Goal: Check status: Check status

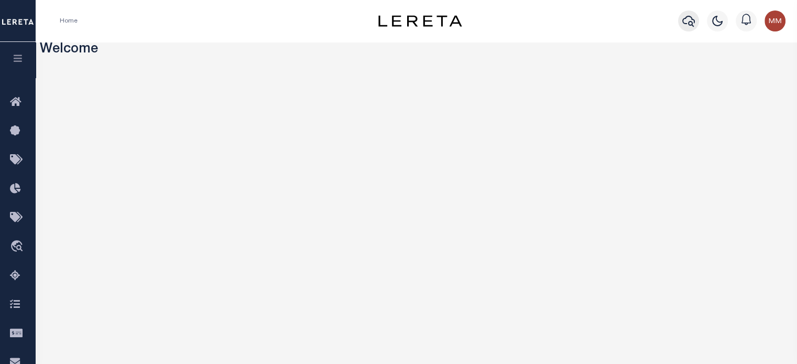
click at [598, 19] on icon "button" at bounding box center [688, 21] width 13 height 13
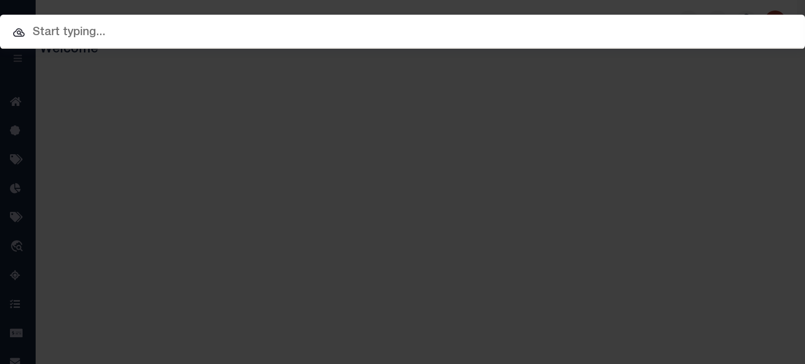
click at [455, 27] on input "text" at bounding box center [402, 33] width 805 height 18
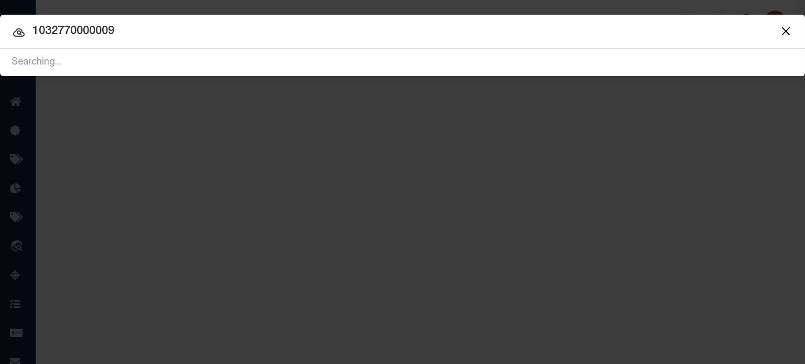
type input "1032770000009"
drag, startPoint x: 134, startPoint y: 26, endPoint x: -275, endPoint y: 51, distance: 410.1
click at [0, 51] on html "Home Profile" at bounding box center [402, 278] width 805 height 556
type input "1032770000009"
click at [153, 24] on input "1032770000009" at bounding box center [402, 32] width 805 height 18
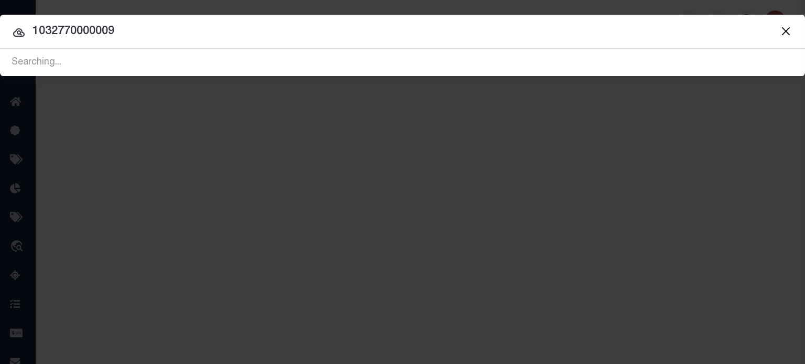
click at [474, 32] on input "1032770000009" at bounding box center [402, 32] width 805 height 18
drag, startPoint x: -160, startPoint y: 31, endPoint x: -403, endPoint y: -2, distance: 245.3
click at [0, 0] on html "Home Profile" at bounding box center [402, 278] width 805 height 556
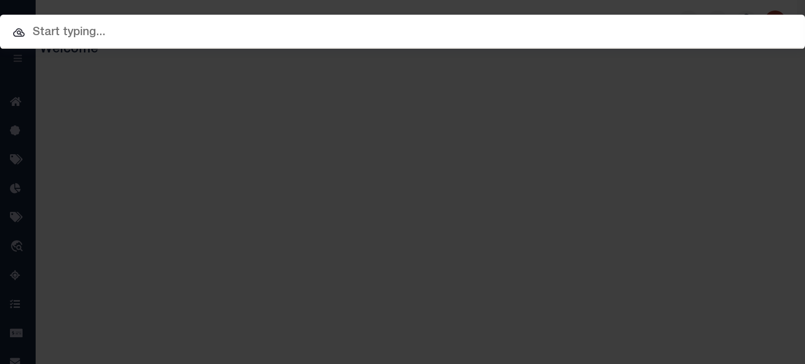
drag, startPoint x: 170, startPoint y: 42, endPoint x: 172, endPoint y: 37, distance: 5.6
click at [171, 41] on div "Include Loans TBM Customers Borrowers Payments (Lender Non-Disb) Payments (Lend…" at bounding box center [402, 32] width 805 height 34
click at [172, 30] on input "text" at bounding box center [402, 33] width 805 height 18
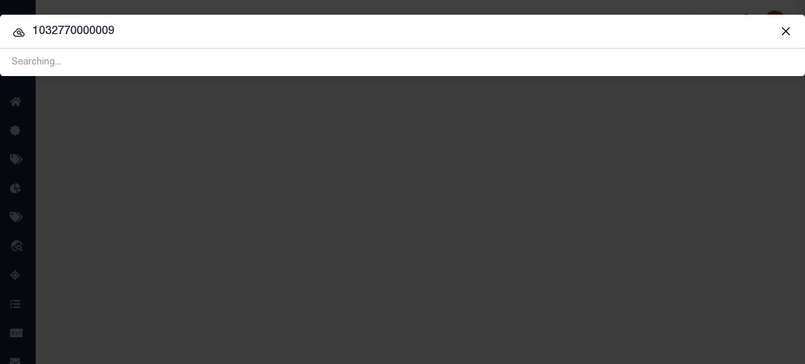
type input "1032770000009"
click at [598, 31] on button "Close" at bounding box center [786, 31] width 14 height 14
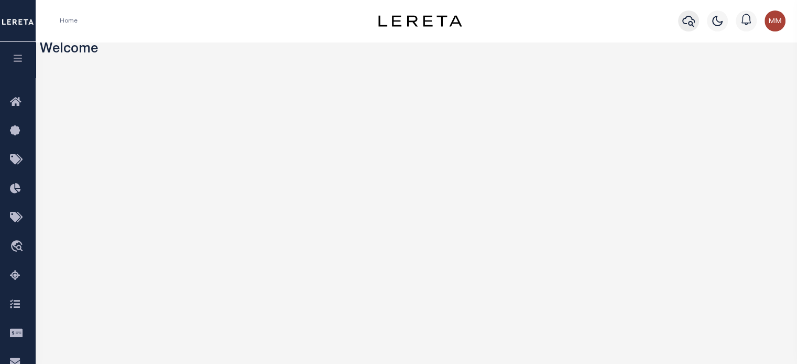
click at [598, 21] on icon "button" at bounding box center [688, 21] width 13 height 13
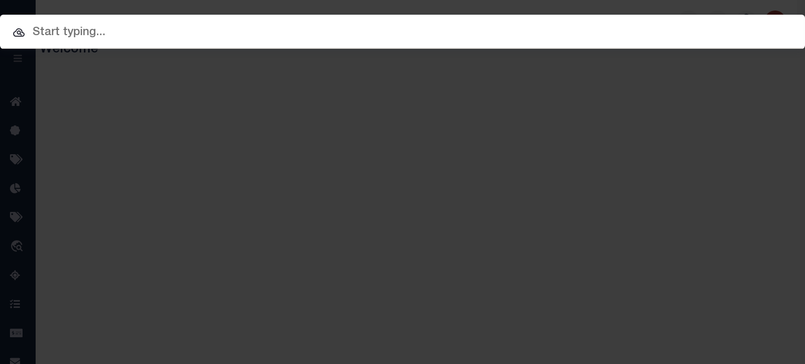
click at [552, 35] on input "text" at bounding box center [402, 33] width 805 height 18
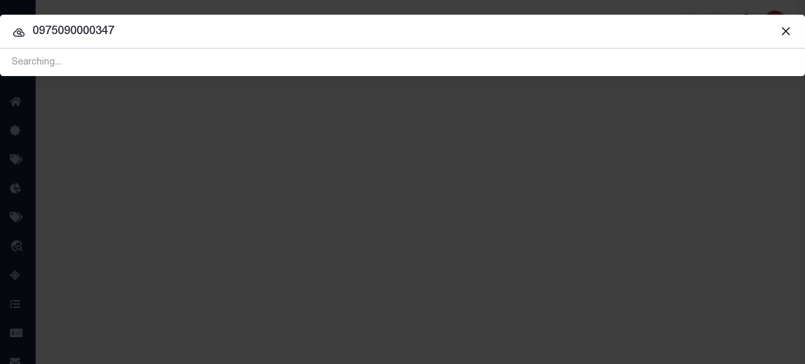
type input "0975090000347"
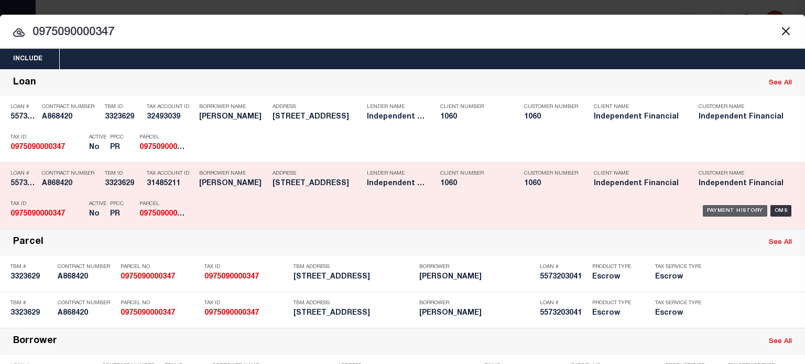
click at [598, 208] on div "Payment History" at bounding box center [735, 211] width 64 height 12
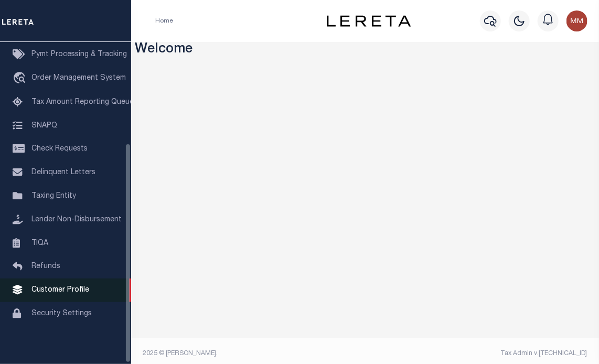
scroll to position [149, 0]
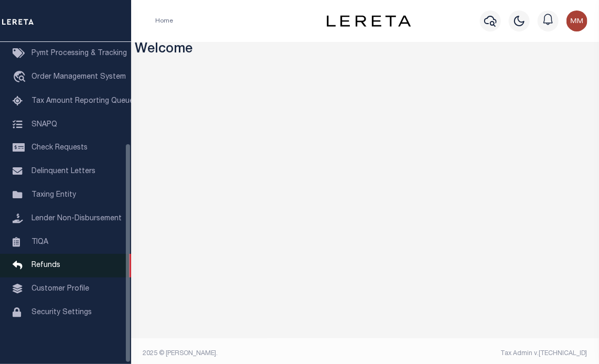
click at [50, 263] on span "Refunds" at bounding box center [45, 265] width 29 height 7
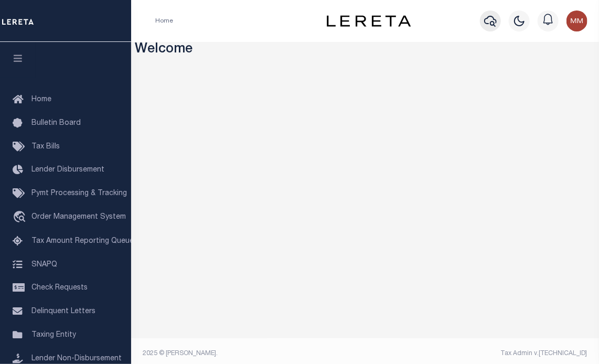
click at [491, 22] on icon "button" at bounding box center [490, 21] width 13 height 13
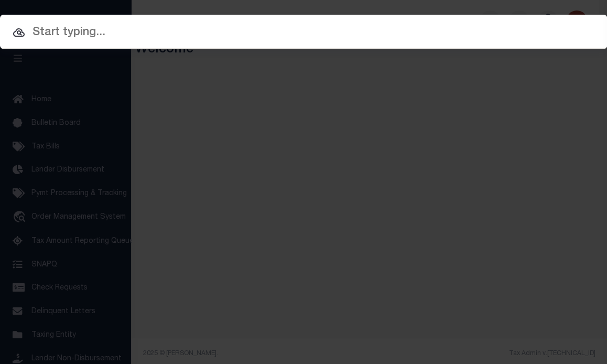
drag, startPoint x: 417, startPoint y: 24, endPoint x: 416, endPoint y: 42, distance: 18.4
click at [418, 30] on input "text" at bounding box center [303, 33] width 607 height 18
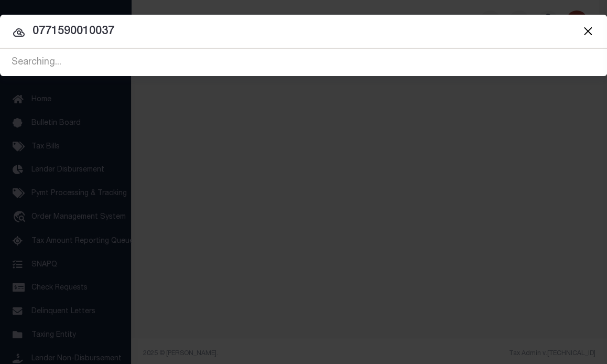
type input "0771590010037"
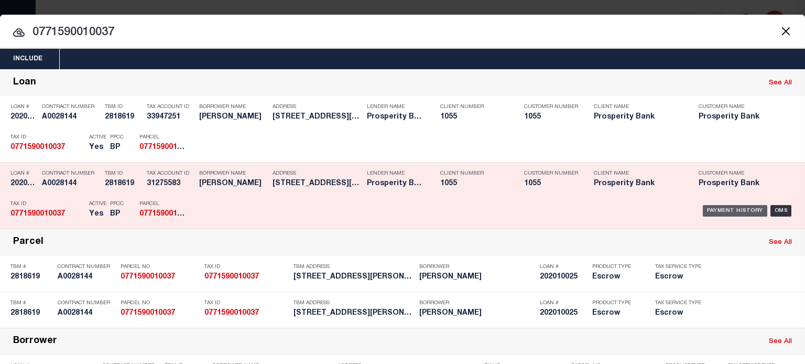
drag, startPoint x: 736, startPoint y: 209, endPoint x: 705, endPoint y: 189, distance: 36.3
click at [598, 208] on div "Payment History" at bounding box center [735, 211] width 64 height 12
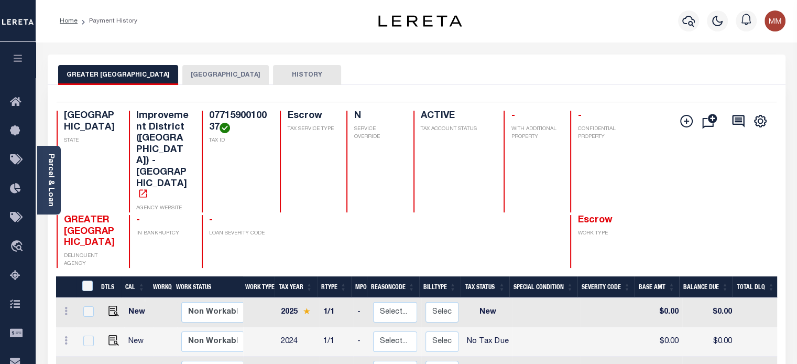
click at [236, 73] on button "[GEOGRAPHIC_DATA]" at bounding box center [225, 75] width 86 height 20
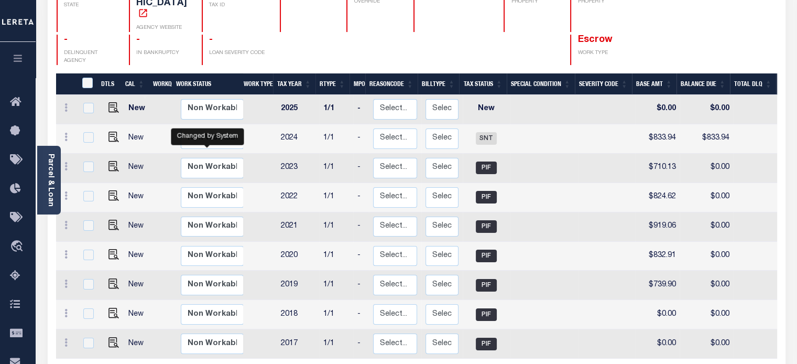
scroll to position [105, 0]
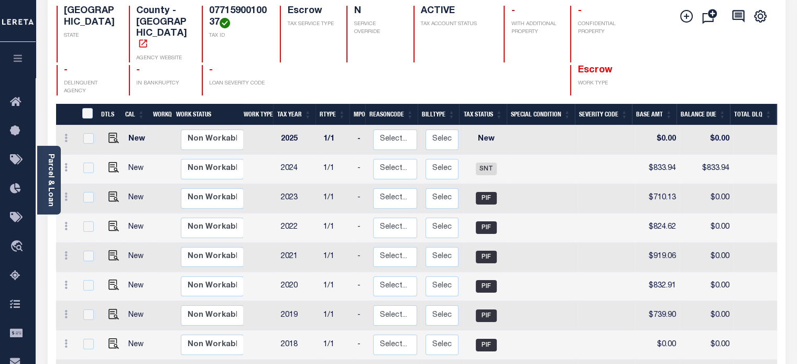
click at [49, 175] on link "Parcel & Loan" at bounding box center [50, 180] width 7 height 53
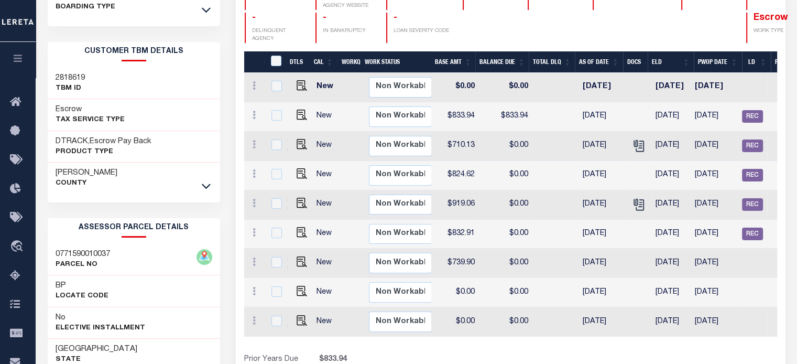
scroll to position [0, 388]
drag, startPoint x: 208, startPoint y: 182, endPoint x: 201, endPoint y: 177, distance: 8.6
click at [206, 181] on icon at bounding box center [206, 185] width 9 height 11
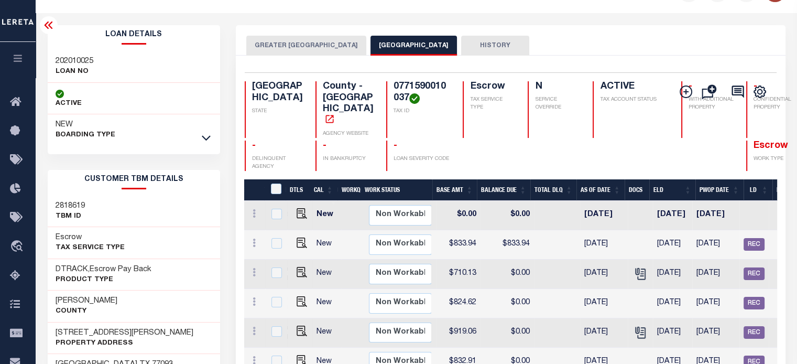
scroll to position [0, 0]
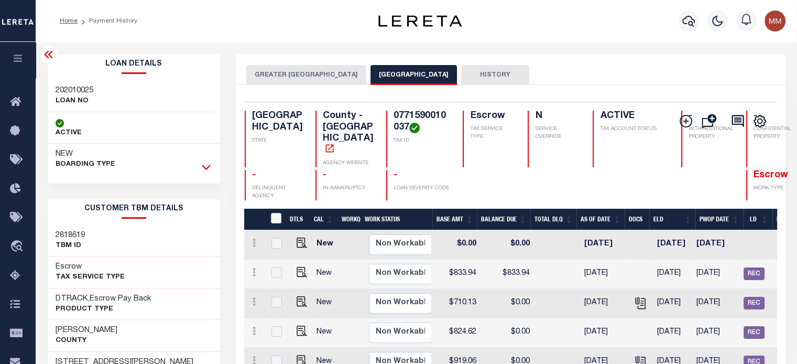
click at [205, 165] on icon at bounding box center [206, 166] width 9 height 11
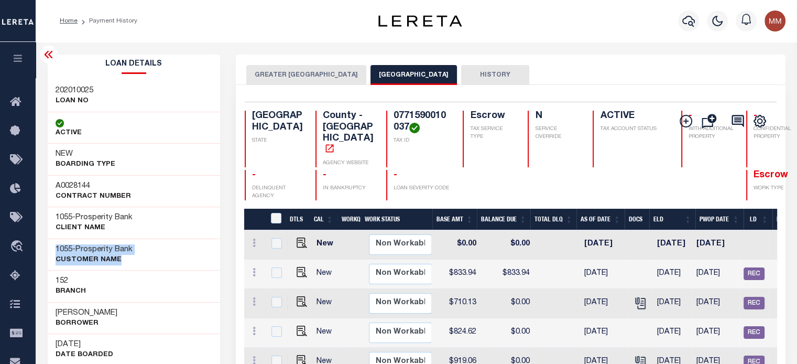
drag, startPoint x: 81, startPoint y: 258, endPoint x: 117, endPoint y: 254, distance: 36.5
click at [132, 260] on div "1055 - Prosperity Bank CUSTOMER Name" at bounding box center [134, 254] width 173 height 32
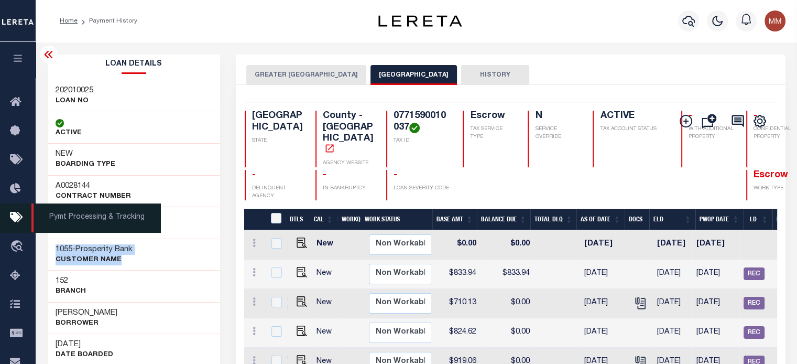
copy div "1055 - Prosperity Bank CUSTOMER Name"
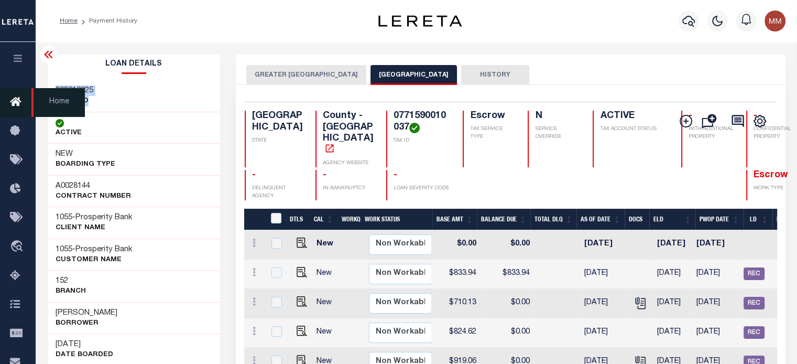
drag, startPoint x: 54, startPoint y: 91, endPoint x: 25, endPoint y: 107, distance: 33.1
click at [100, 105] on div "202010025 LOAN NO" at bounding box center [134, 96] width 173 height 32
copy div "202010025 LOAN NO"
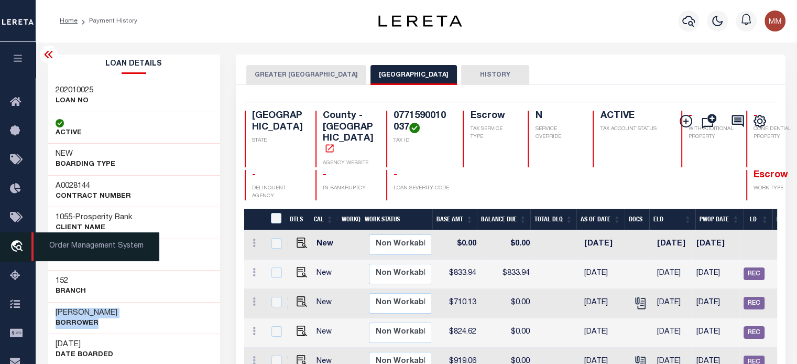
drag, startPoint x: 59, startPoint y: 316, endPoint x: 0, endPoint y: 263, distance: 79.4
click at [117, 313] on h3 "RICARDO SANTANA" at bounding box center [87, 313] width 62 height 10
copy h3 "RICARDO SANTAN"
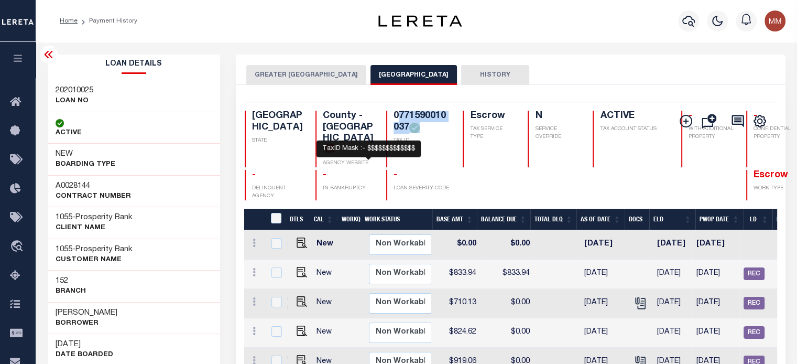
drag, startPoint x: 365, startPoint y: 114, endPoint x: 363, endPoint y: 109, distance: 5.6
click at [361, 92] on div "Selected 9 Results 1 Items per page 25 50 100 TX STATE TAX ID N" at bounding box center [511, 326] width 550 height 482
drag, startPoint x: 367, startPoint y: 125, endPoint x: 371, endPoint y: 143, distance: 18.3
click at [386, 148] on div "0771590010037 TAX ID" at bounding box center [418, 139] width 64 height 57
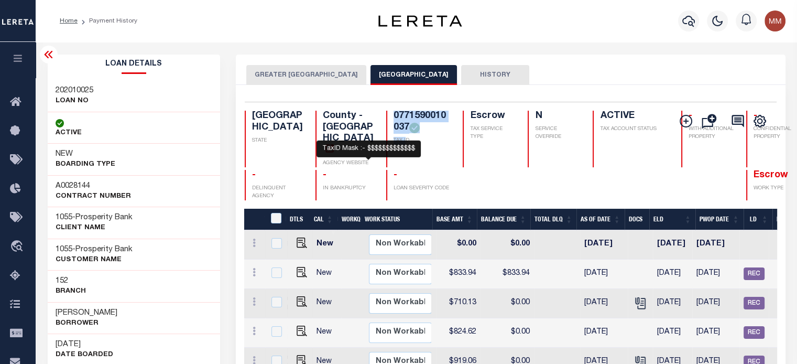
copy div "0771590010037 TAX I"
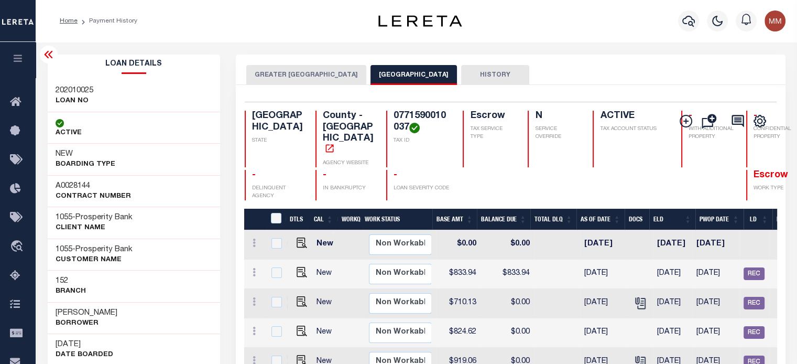
scroll to position [0, 388]
click at [299, 267] on img "" at bounding box center [302, 272] width 10 height 10
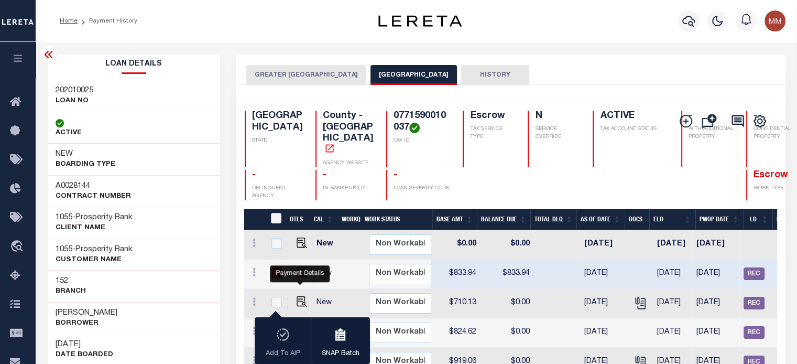
checkbox input "true"
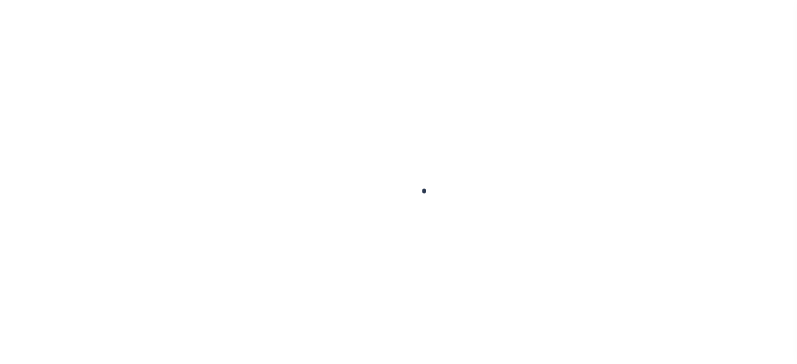
checkbox input "false"
type input "[DATE]"
type input "$833.94"
select select "SNT"
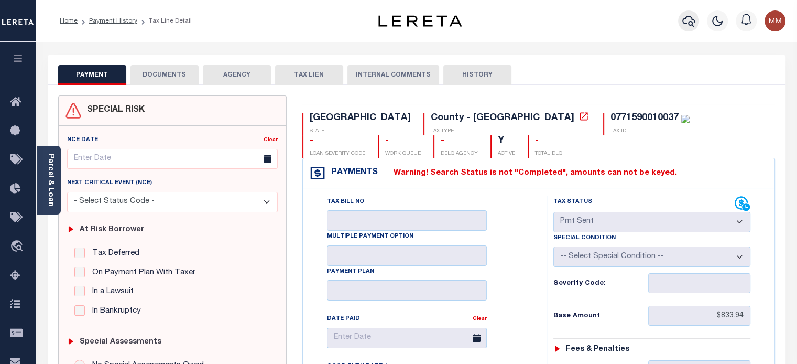
click at [692, 18] on icon "button" at bounding box center [688, 21] width 13 height 13
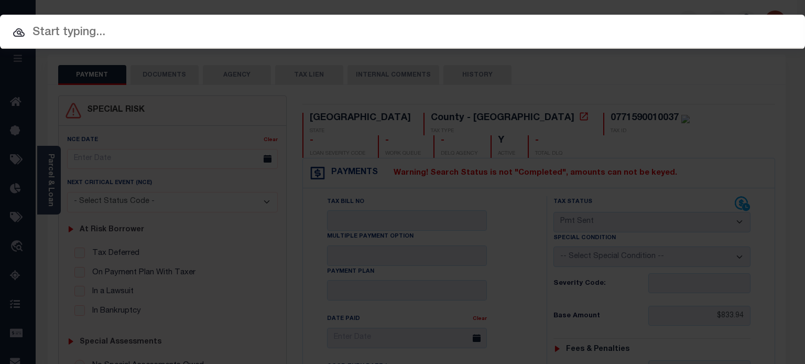
click at [402, 34] on input "text" at bounding box center [402, 33] width 805 height 18
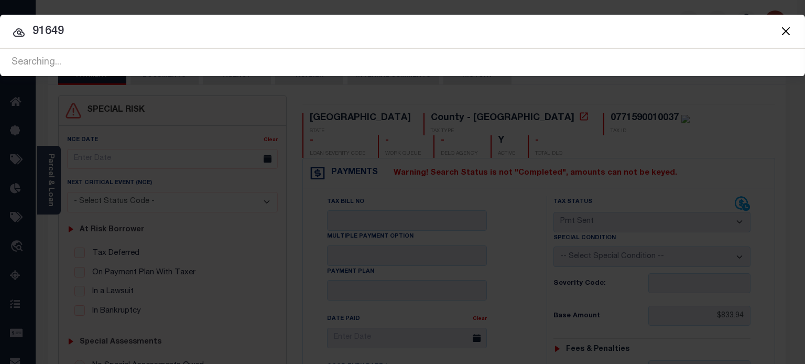
type input "91649"
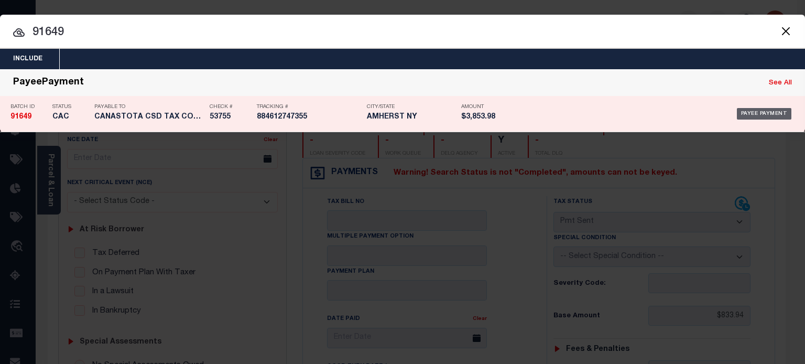
click at [752, 112] on div "Payee Payment" at bounding box center [764, 114] width 55 height 12
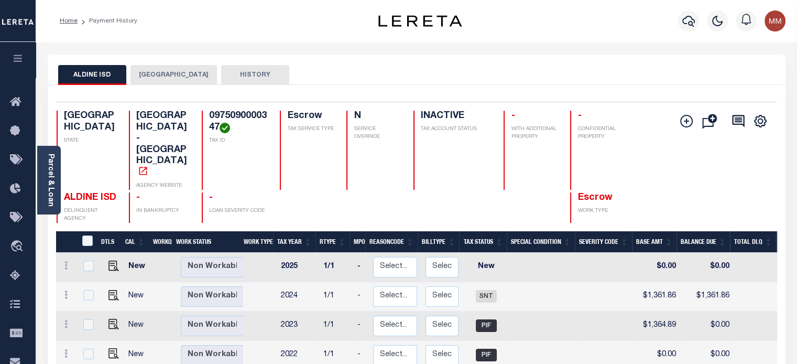
click at [165, 76] on button "[GEOGRAPHIC_DATA]" at bounding box center [174, 75] width 86 height 20
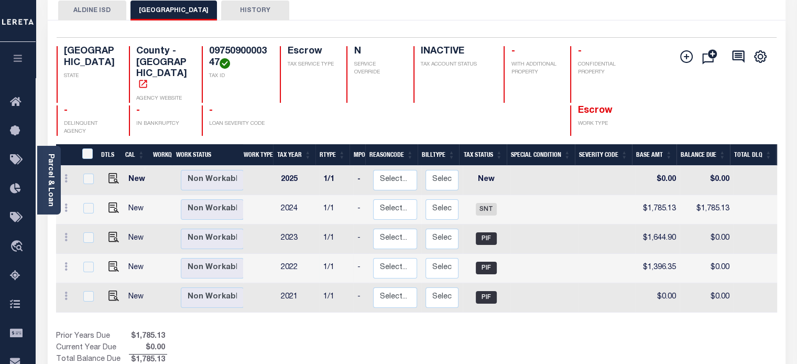
scroll to position [52, 0]
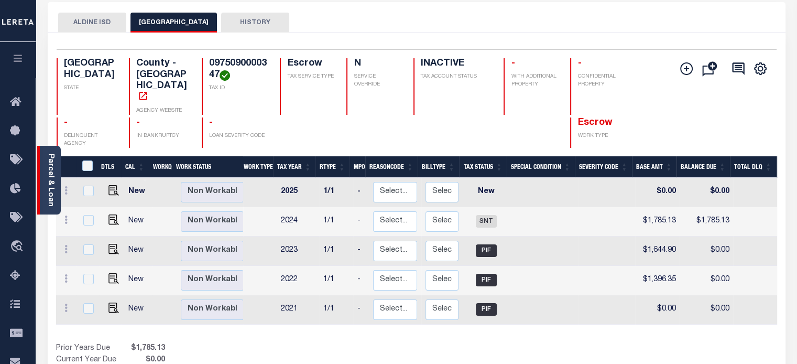
drag, startPoint x: 53, startPoint y: 167, endPoint x: 47, endPoint y: 157, distance: 11.8
click at [52, 166] on link "Parcel & Loan" at bounding box center [50, 180] width 7 height 53
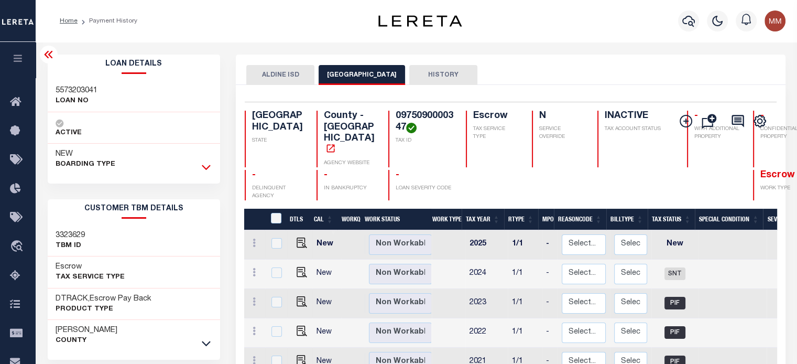
drag, startPoint x: 208, startPoint y: 166, endPoint x: 200, endPoint y: 165, distance: 7.4
click at [207, 166] on icon at bounding box center [206, 166] width 9 height 11
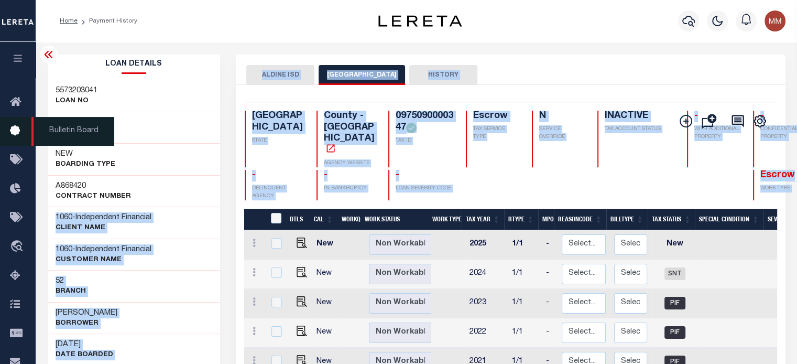
drag, startPoint x: 78, startPoint y: 217, endPoint x: 7, endPoint y: 140, distance: 104.2
click at [213, 208] on div "1060 - Independent Financial CLIENT Name" at bounding box center [134, 222] width 173 height 32
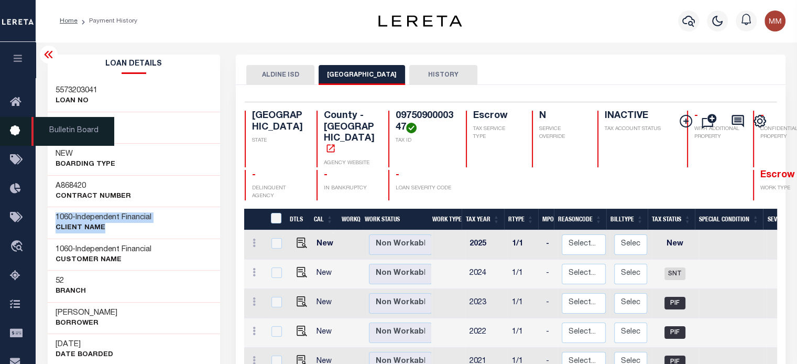
copy div "1060 - Independent Financial CLIENT Name"
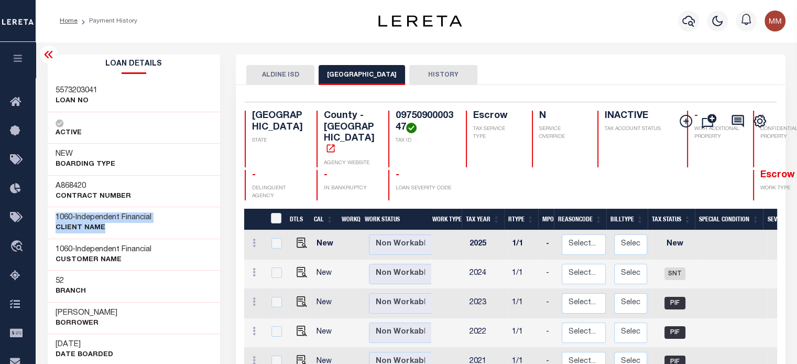
click at [119, 121] on div "ACTIVE" at bounding box center [134, 128] width 173 height 32
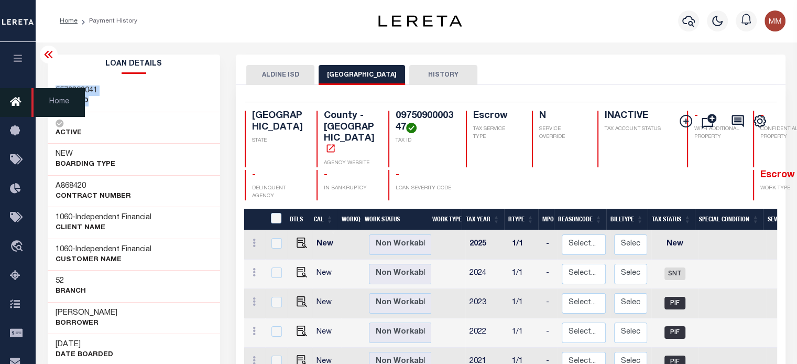
drag, startPoint x: 52, startPoint y: 92, endPoint x: 10, endPoint y: 99, distance: 43.1
click at [105, 102] on div "5573203041 LOAN NO" at bounding box center [134, 96] width 173 height 32
copy div "5573203041 LOAN NO"
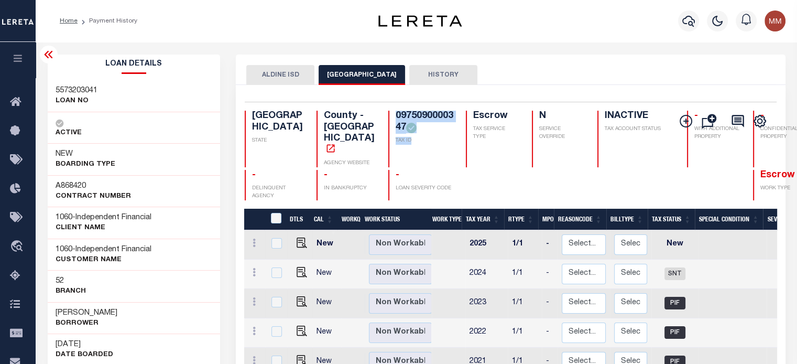
drag, startPoint x: 365, startPoint y: 115, endPoint x: 380, endPoint y: 149, distance: 37.3
click at [388, 150] on div "0975090000347 TAX ID" at bounding box center [420, 139] width 65 height 57
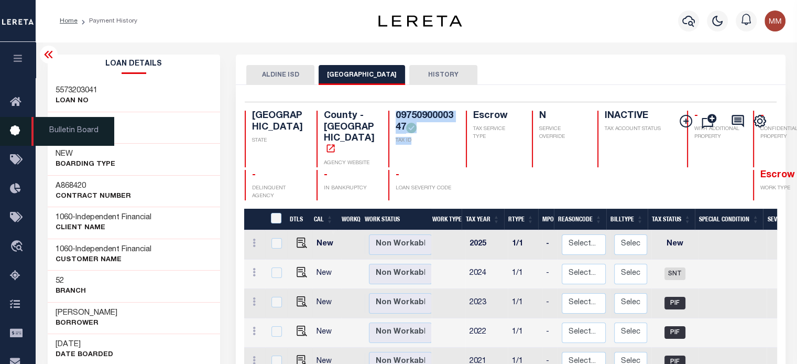
copy div "0975090000347 TAX ID"
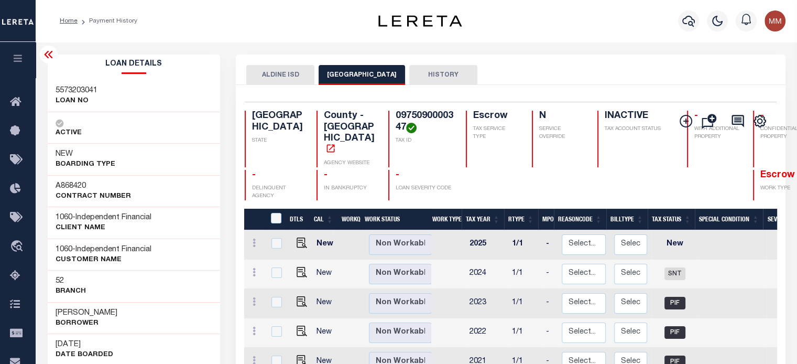
click at [63, 287] on p "Branch" at bounding box center [71, 291] width 30 height 10
drag, startPoint x: 49, startPoint y: 312, endPoint x: 47, endPoint y: 259, distance: 53.0
click at [138, 317] on div "Roberto Mata Jr Borrower" at bounding box center [134, 318] width 173 height 32
copy h3 "[PERSON_NAME]"
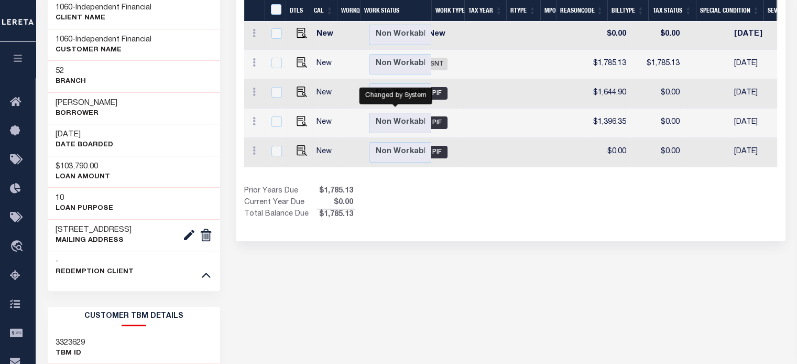
scroll to position [0, 238]
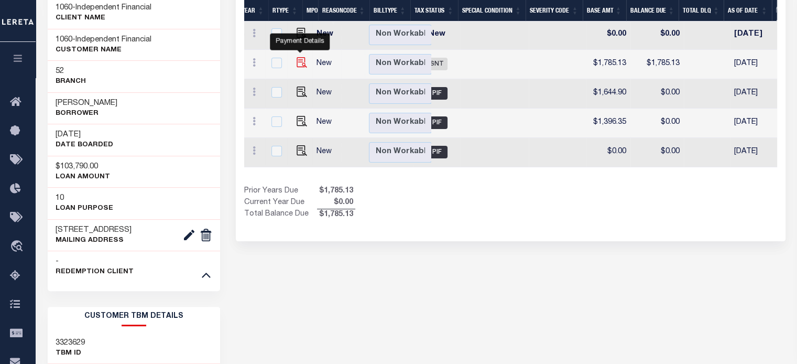
click at [299, 59] on img "" at bounding box center [302, 62] width 10 height 10
checkbox input "true"
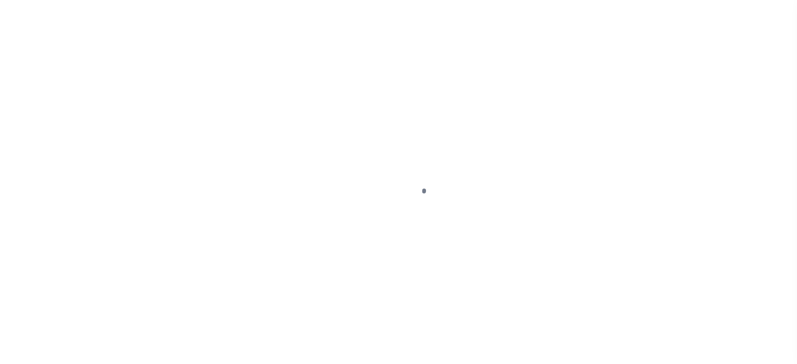
select select "SNT"
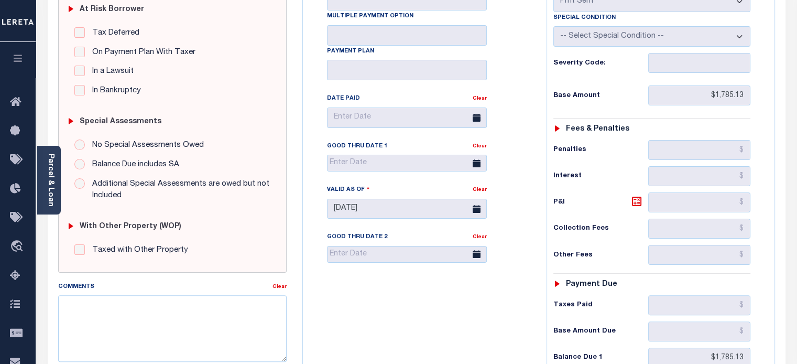
scroll to position [427, 0]
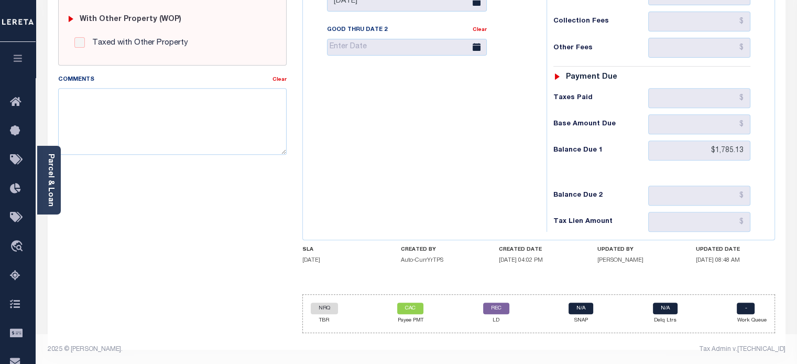
click at [17, 59] on icon "button" at bounding box center [18, 57] width 12 height 9
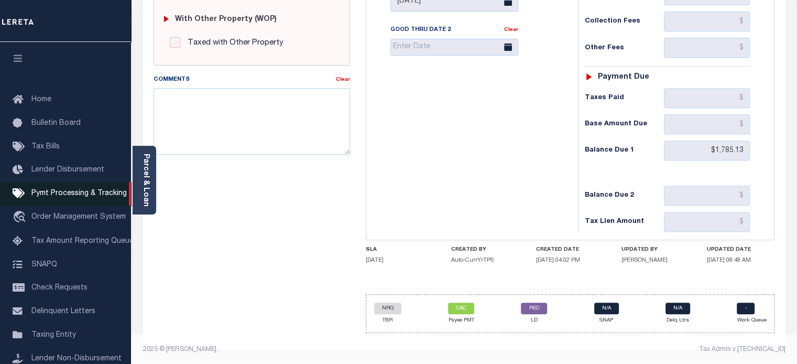
click at [69, 195] on span "Pymt Processing & Tracking" at bounding box center [78, 193] width 95 height 7
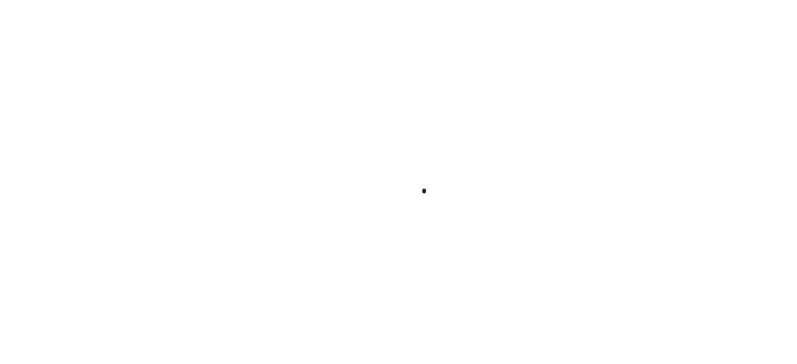
select select "CAC"
type input "[DATE]"
type input "$3,853.98"
select select "CHK"
type input "53755"
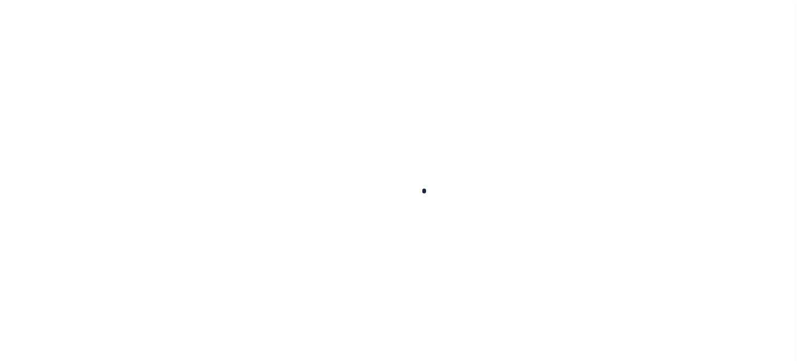
select select "[PERSON_NAME]"
type input "[DATE]"
checkbox input "true"
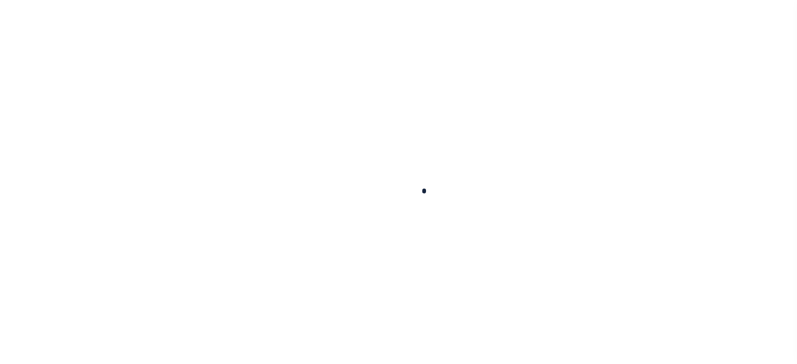
select select "FDX"
type input "09/23/2025"
type input "$9.65"
type input "884612747355"
type input "N"
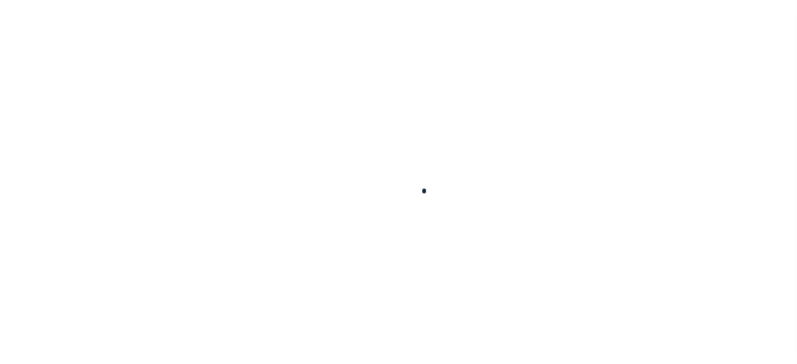
radio input "true"
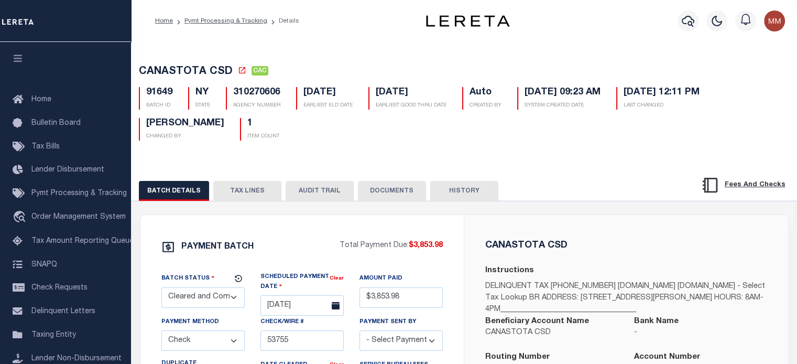
click at [254, 189] on button "TAX LINES" at bounding box center [247, 191] width 68 height 20
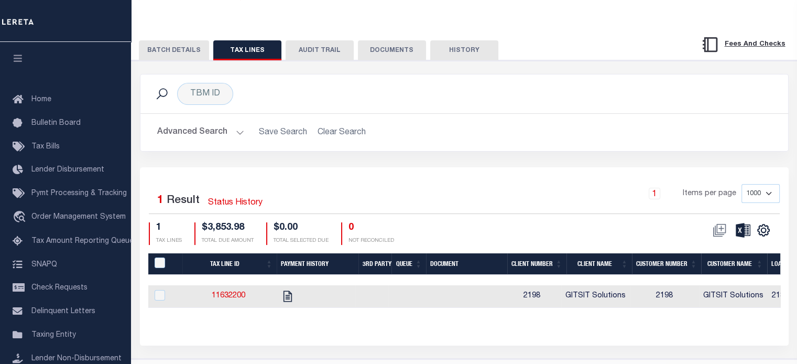
scroll to position [175, 0]
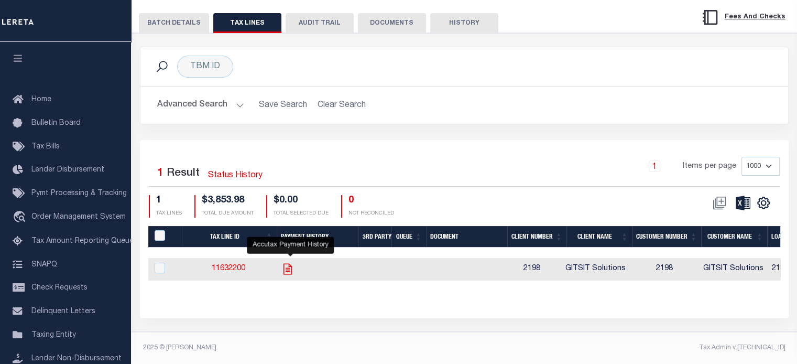
click at [287, 264] on icon "" at bounding box center [287, 268] width 8 height 11
checkbox input "true"
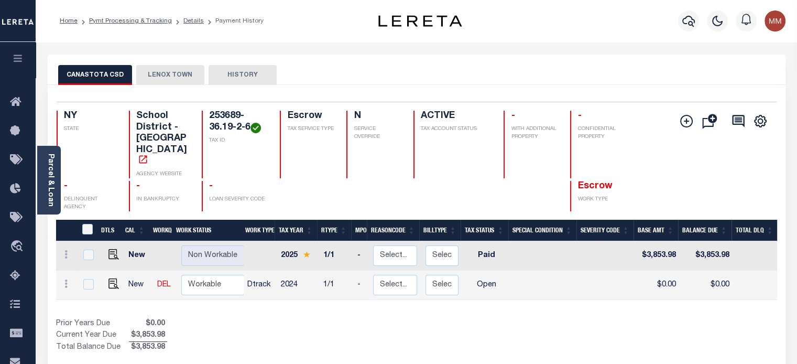
drag, startPoint x: 50, startPoint y: 177, endPoint x: 40, endPoint y: 172, distance: 11.0
click at [50, 177] on link "Parcel & Loan" at bounding box center [50, 180] width 7 height 53
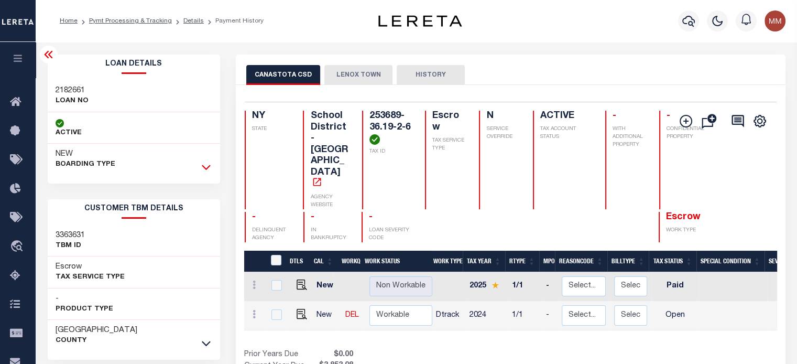
click at [207, 168] on icon at bounding box center [206, 166] width 9 height 11
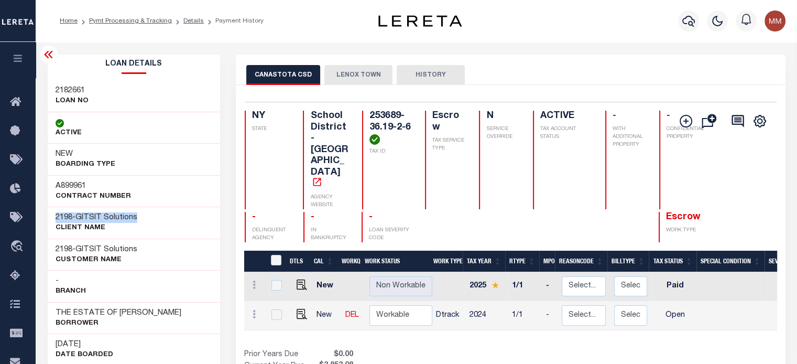
drag, startPoint x: 53, startPoint y: 216, endPoint x: 145, endPoint y: 218, distance: 91.7
click at [145, 218] on div "2198 - GITSIT Solutions CLIENT Name" at bounding box center [134, 222] width 173 height 32
copy h3 "2198 - GITSIT Solutions"
drag, startPoint x: 55, startPoint y: 90, endPoint x: 88, endPoint y: 105, distance: 36.3
click at [88, 105] on div "2182661 LOAN NO" at bounding box center [134, 96] width 173 height 32
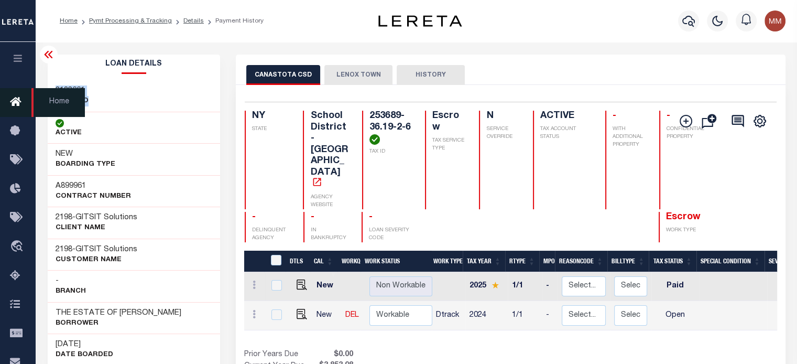
copy div "2182661 LOAN NO"
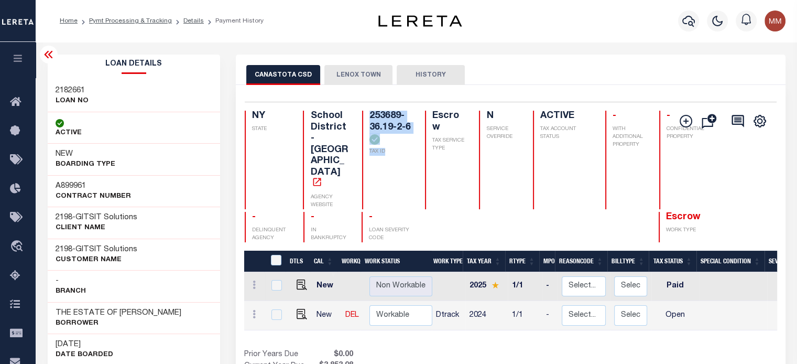
drag, startPoint x: 362, startPoint y: 114, endPoint x: 365, endPoint y: 147, distance: 33.2
click at [379, 159] on div "253689-36.19-2-6 TAX ID" at bounding box center [387, 160] width 50 height 99
copy div "253689-36.19-2-6 TAX ID"
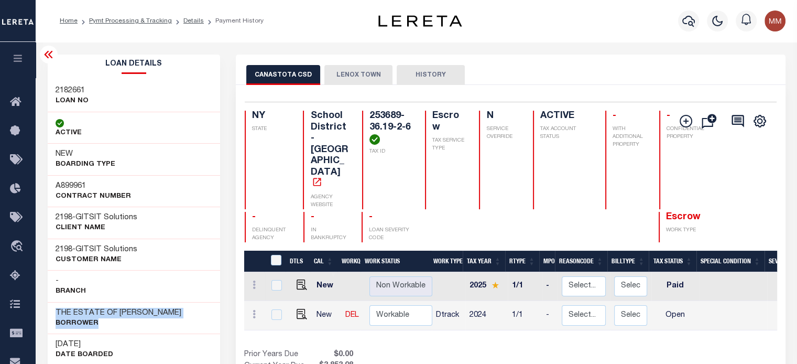
drag, startPoint x: 57, startPoint y: 324, endPoint x: 94, endPoint y: 299, distance: 44.6
click at [150, 324] on div "THE ESTATE OF JEAN M BASILIO Borrower" at bounding box center [134, 318] width 173 height 32
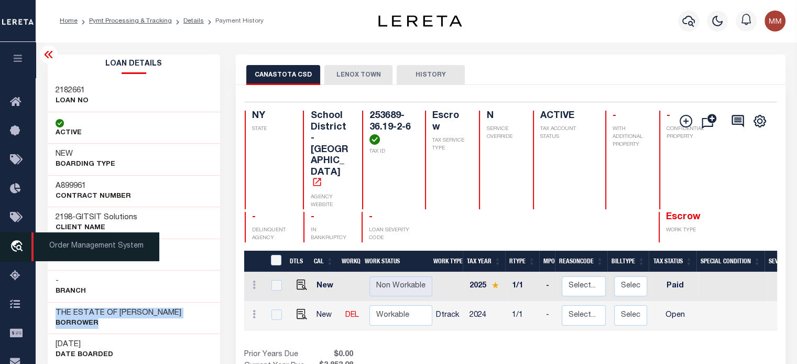
copy div "THE ESTATE OF JEAN M BASILIO Borrower"
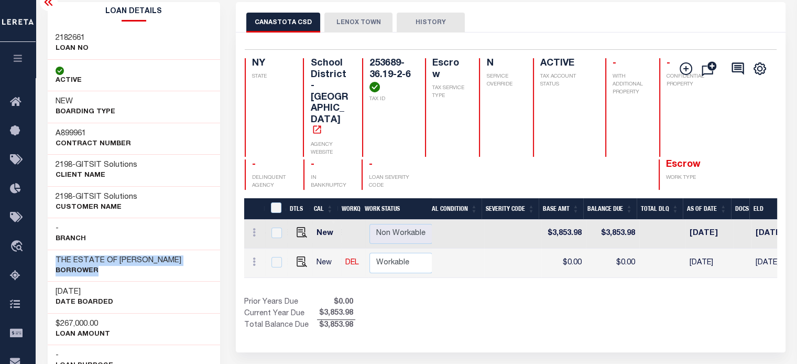
scroll to position [0, 284]
click at [184, 91] on div "NEW BOARDING TYPE" at bounding box center [134, 106] width 173 height 31
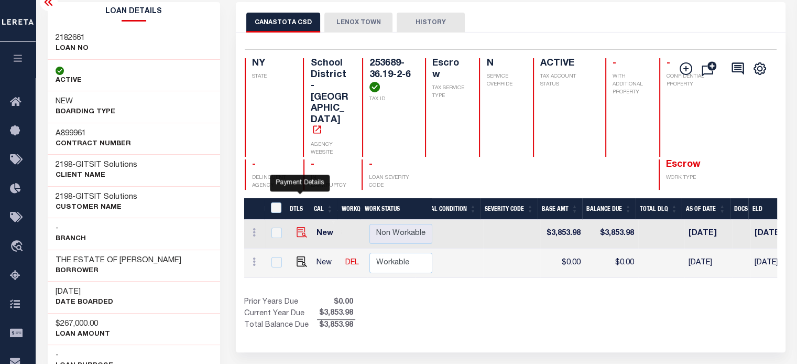
click at [301, 227] on img "" at bounding box center [302, 232] width 10 height 10
checkbox input "true"
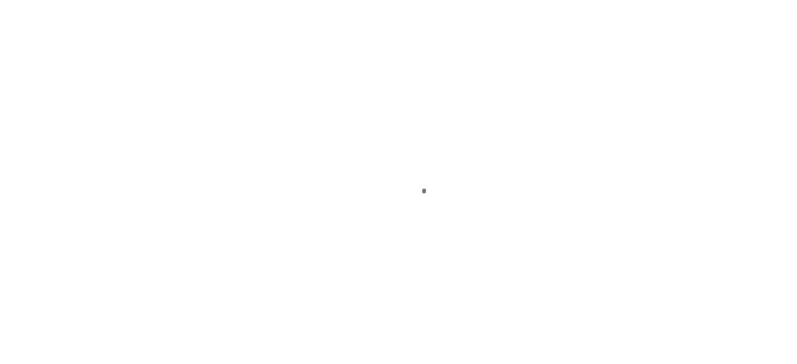
select select "PYD"
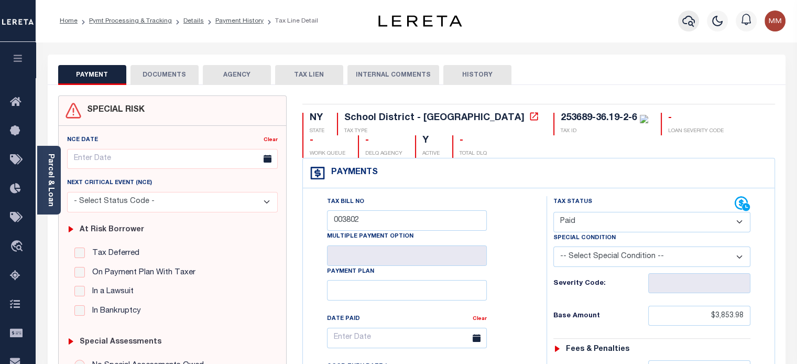
click at [686, 19] on icon "button" at bounding box center [688, 21] width 13 height 13
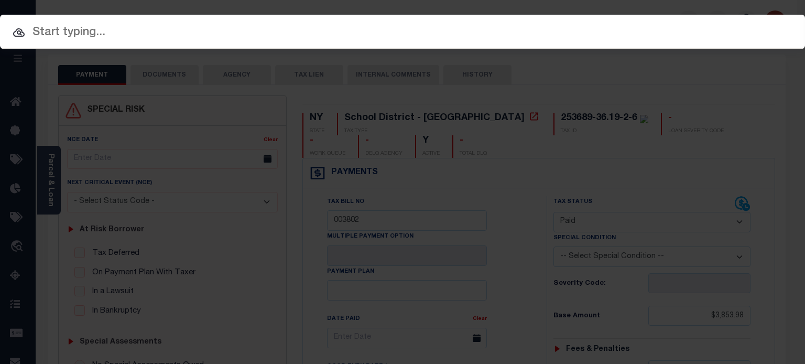
click at [486, 28] on input "text" at bounding box center [402, 33] width 805 height 18
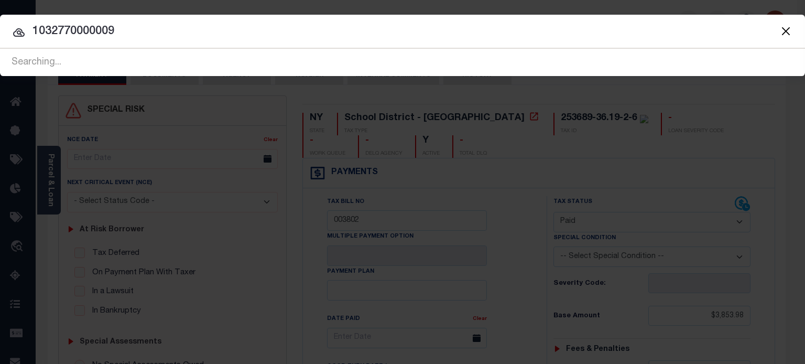
type input "1032770000009"
drag, startPoint x: 166, startPoint y: 42, endPoint x: 146, endPoint y: 38, distance: 20.3
click at [147, 38] on div "Include Loans TBM Customers Borrowers Payments (Lender Non-Disb) Payments (Lend…" at bounding box center [402, 45] width 805 height 61
click at [142, 37] on input "1032770000009" at bounding box center [402, 32] width 805 height 18
drag, startPoint x: 136, startPoint y: 34, endPoint x: -133, endPoint y: 32, distance: 268.3
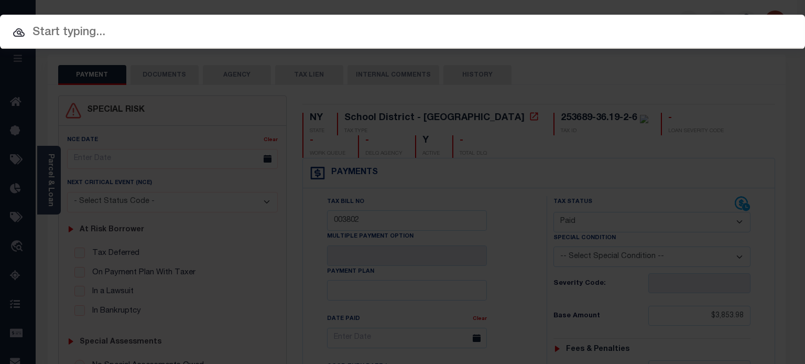
click at [778, 32] on input "text" at bounding box center [402, 33] width 805 height 18
drag, startPoint x: 788, startPoint y: 30, endPoint x: 717, endPoint y: 26, distance: 70.9
click at [717, 26] on input "text" at bounding box center [402, 33] width 805 height 18
drag, startPoint x: 545, startPoint y: 32, endPoint x: 524, endPoint y: 33, distance: 21.5
click at [545, 32] on input "text" at bounding box center [402, 33] width 805 height 18
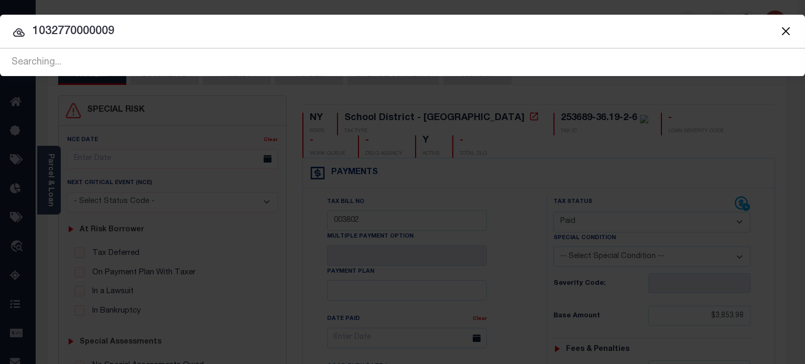
drag, startPoint x: 254, startPoint y: 34, endPoint x: 247, endPoint y: 23, distance: 12.9
click at [249, 28] on input "1032770000009" at bounding box center [402, 32] width 805 height 18
type input "1"
type input "9834 [PERSON_NAME]"
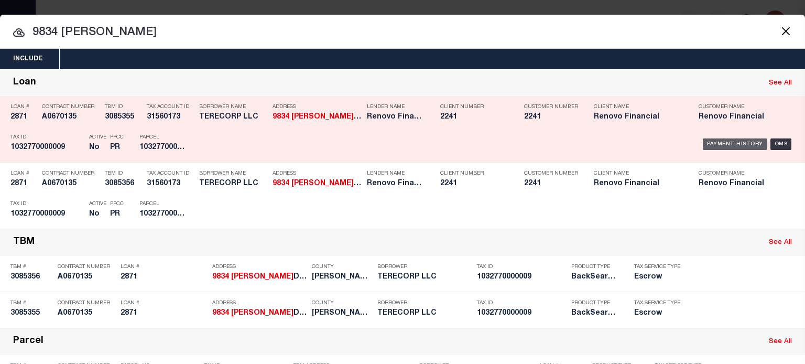
click at [742, 141] on div "Payment History" at bounding box center [735, 144] width 64 height 12
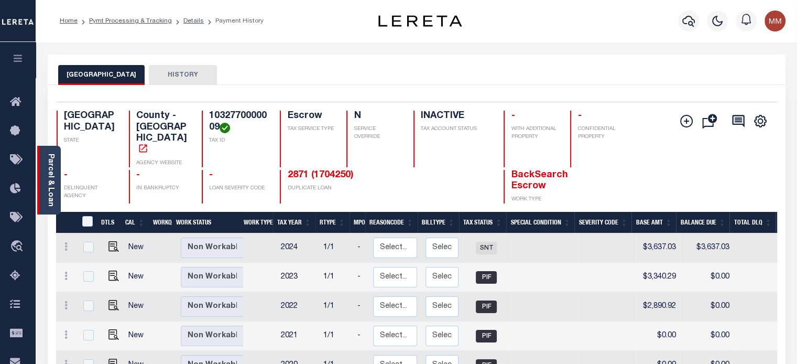
click at [54, 164] on link "Parcel & Loan" at bounding box center [50, 180] width 7 height 53
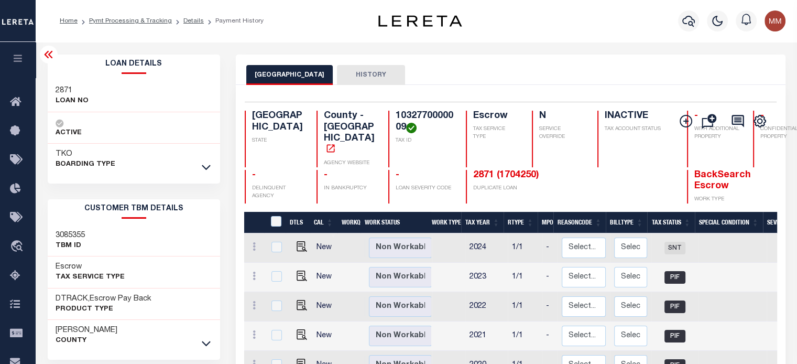
click at [201, 164] on link at bounding box center [206, 166] width 12 height 7
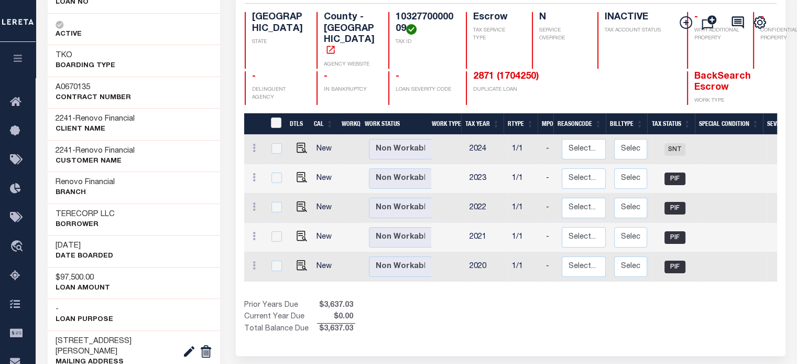
scroll to position [157, 0]
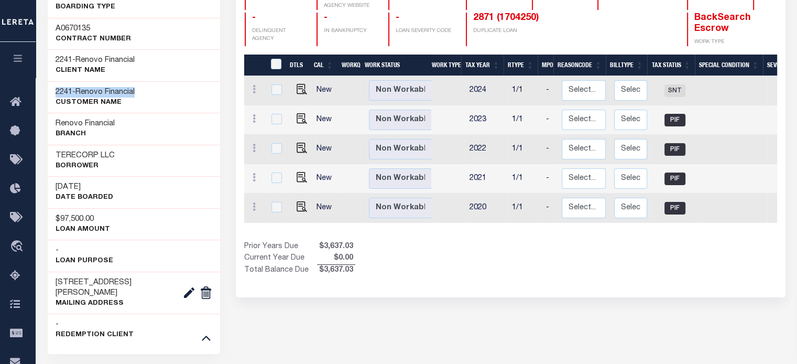
drag, startPoint x: 57, startPoint y: 92, endPoint x: 159, endPoint y: 88, distance: 102.8
click at [172, 88] on div "2241 - Renovo Financial CUSTOMER Name" at bounding box center [134, 97] width 173 height 32
copy h3 "2241 - Renovo Financial"
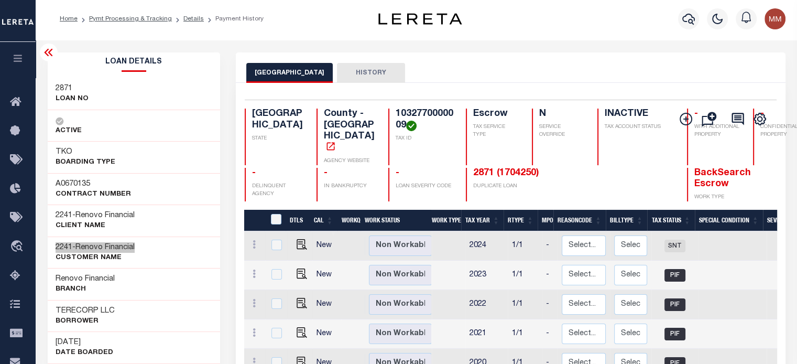
scroll to position [0, 0]
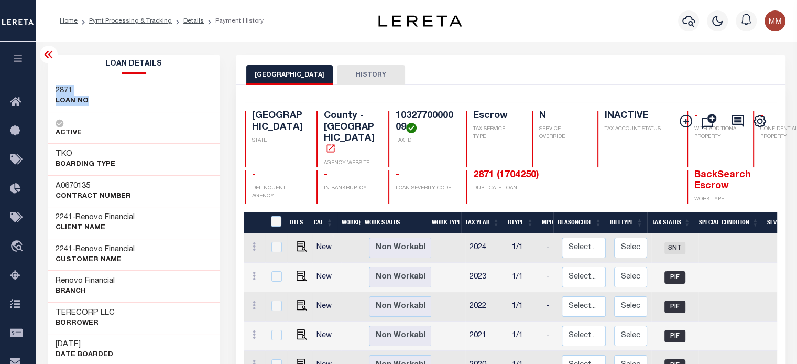
drag, startPoint x: 53, startPoint y: 89, endPoint x: 93, endPoint y: 99, distance: 41.1
click at [94, 99] on div "2871 LOAN NO" at bounding box center [134, 96] width 173 height 32
copy div "2871 LOAN NO"
drag, startPoint x: 361, startPoint y: 133, endPoint x: 376, endPoint y: 142, distance: 17.6
click at [388, 144] on div "1032770000009 TAX ID" at bounding box center [420, 139] width 65 height 57
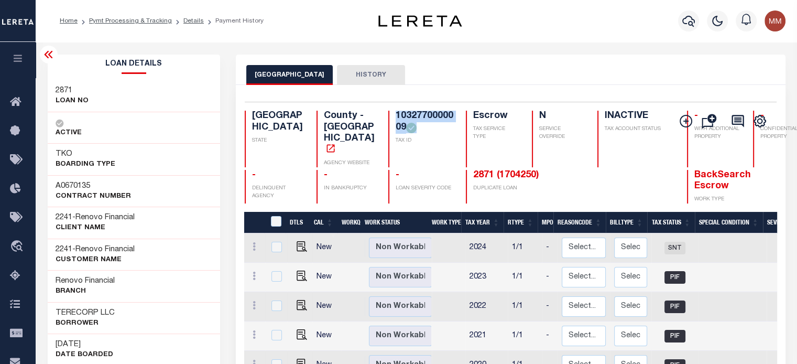
copy h4 "1032770000009"
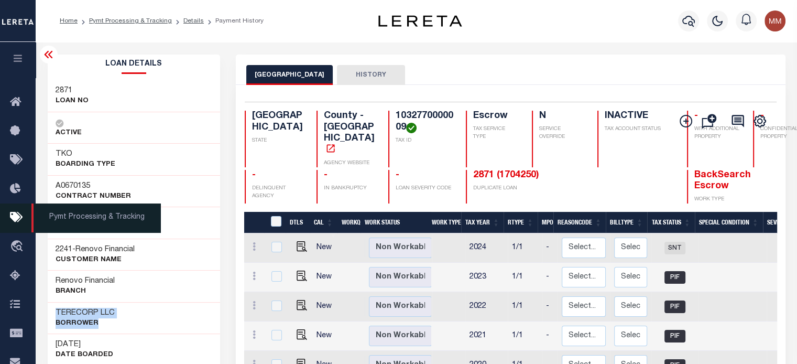
drag, startPoint x: 53, startPoint y: 309, endPoint x: 33, endPoint y: 234, distance: 78.1
click at [129, 320] on div "TERECORP LLC Borrower" at bounding box center [134, 318] width 173 height 32
copy div "TERECORP LLC Borrower"
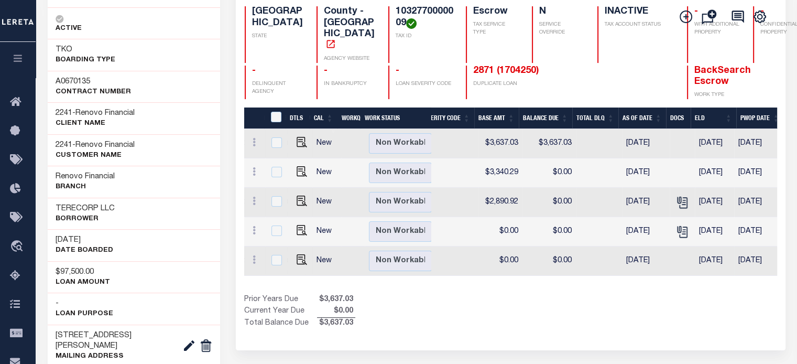
scroll to position [105, 0]
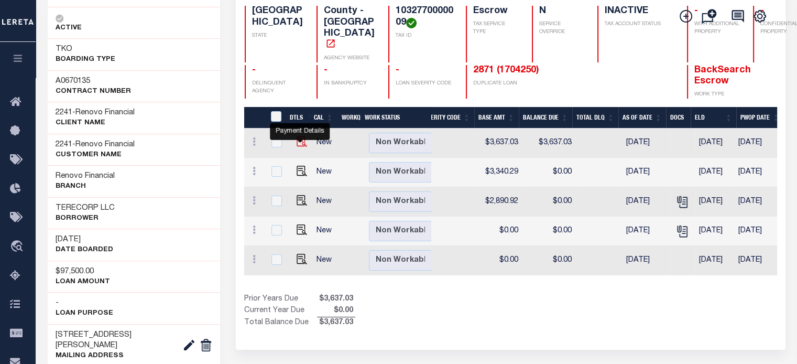
click at [297, 136] on img "" at bounding box center [302, 141] width 10 height 10
checkbox input "true"
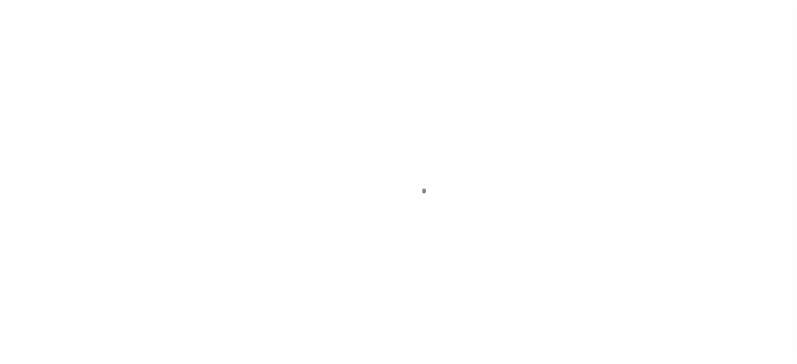
select select "SNT"
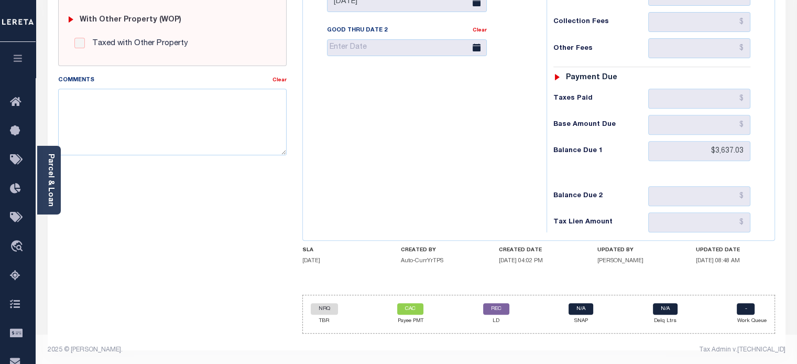
scroll to position [427, 0]
